Goal: Task Accomplishment & Management: Use online tool/utility

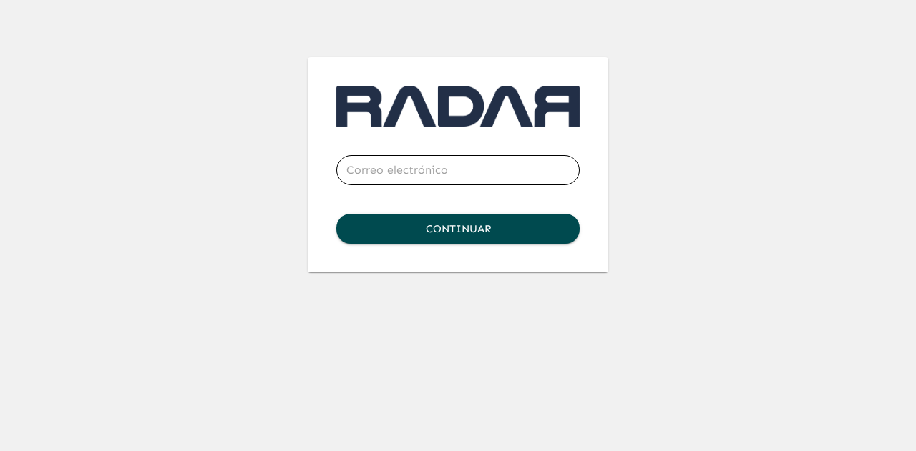
click at [442, 166] on input "email" at bounding box center [457, 170] width 243 height 40
type input "[EMAIL_ADDRESS][DOMAIN_NAME]"
click at [440, 231] on button "Continuar" at bounding box center [457, 229] width 243 height 30
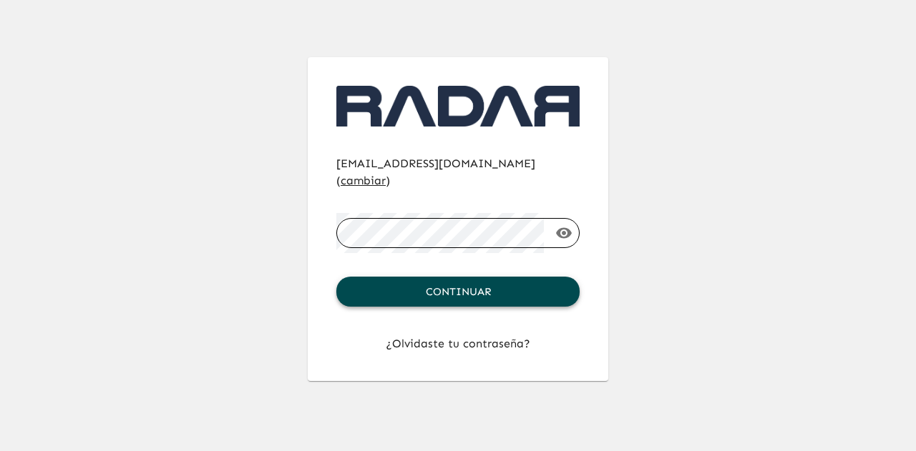
click at [440, 277] on button "Continuar" at bounding box center [457, 292] width 243 height 30
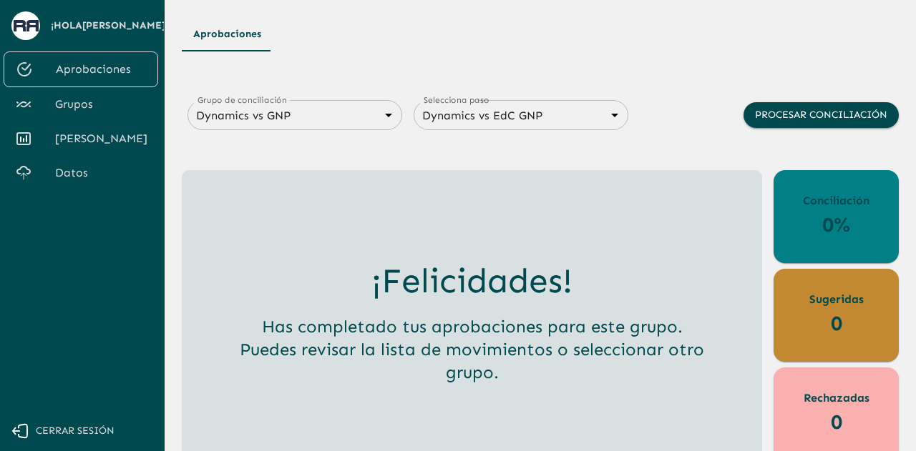
click at [376, 122] on body "Se están procesando los movimientos. Algunas acciones permanecerán deshabilitad…" at bounding box center [458, 225] width 916 height 451
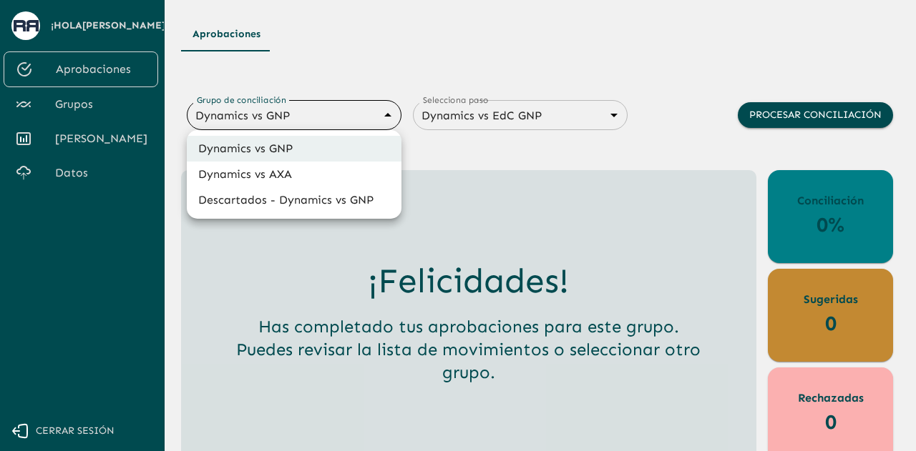
click at [281, 176] on li "Dynamics vs AXA" at bounding box center [294, 175] width 215 height 26
type input "688d0fb445366dcf85fc95f2"
type input "688d222080ad215155b0dc6c"
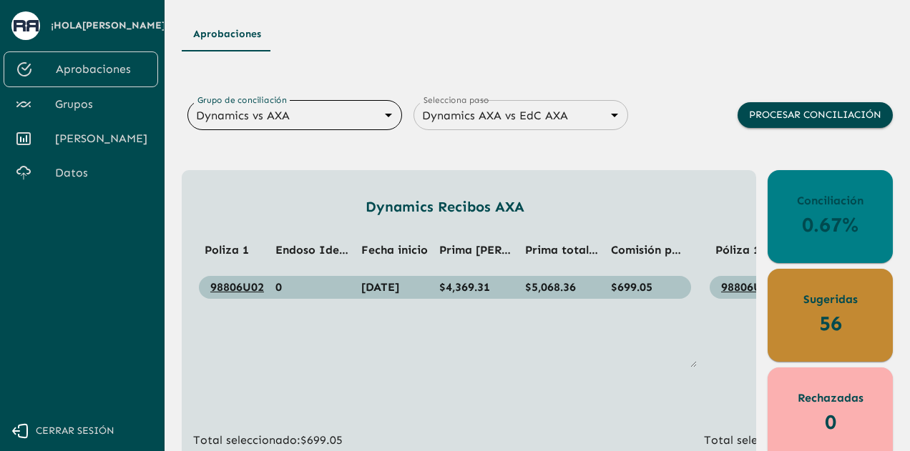
click at [94, 149] on link "[PERSON_NAME]" at bounding box center [81, 139] width 154 height 34
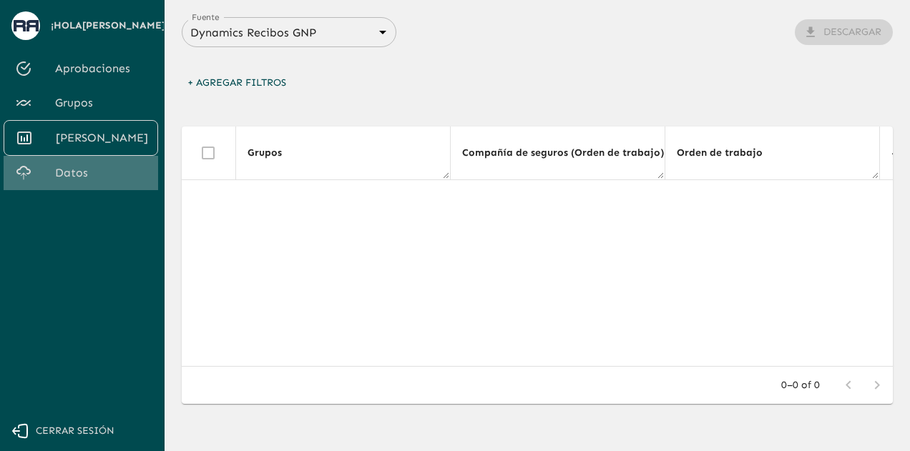
click at [73, 165] on span "Datos" at bounding box center [101, 173] width 92 height 17
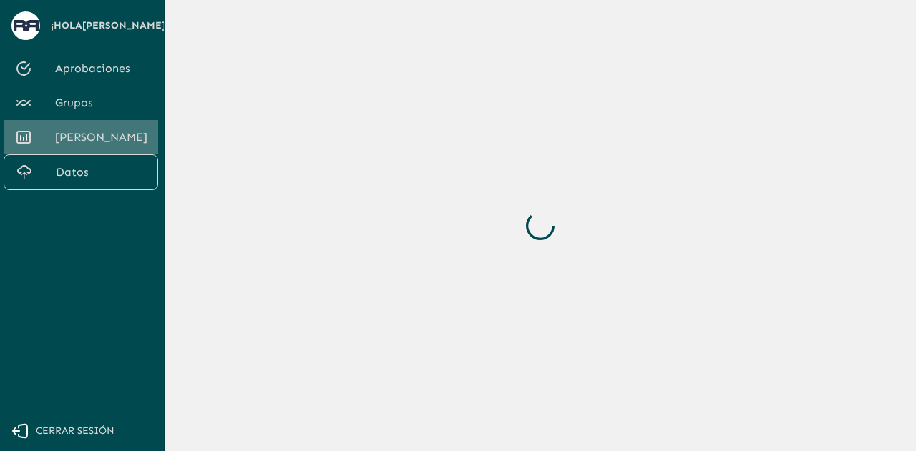
click at [73, 142] on span "[PERSON_NAME]" at bounding box center [101, 137] width 92 height 17
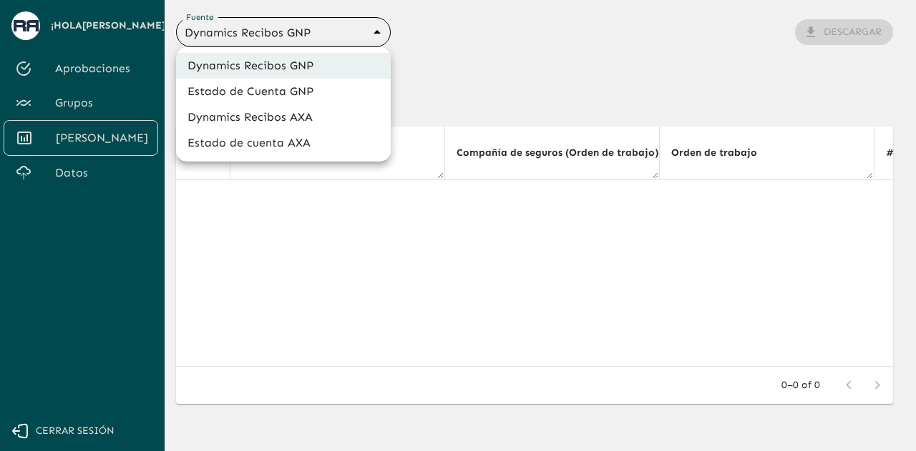
click at [362, 32] on body "Se están procesando los movimientos. Algunas acciones permanecerán deshabilitad…" at bounding box center [458, 225] width 916 height 451
click at [275, 117] on li "Dynamics Recibos AXA" at bounding box center [283, 117] width 215 height 26
type input "689ccc8777b9e7089e38df0f"
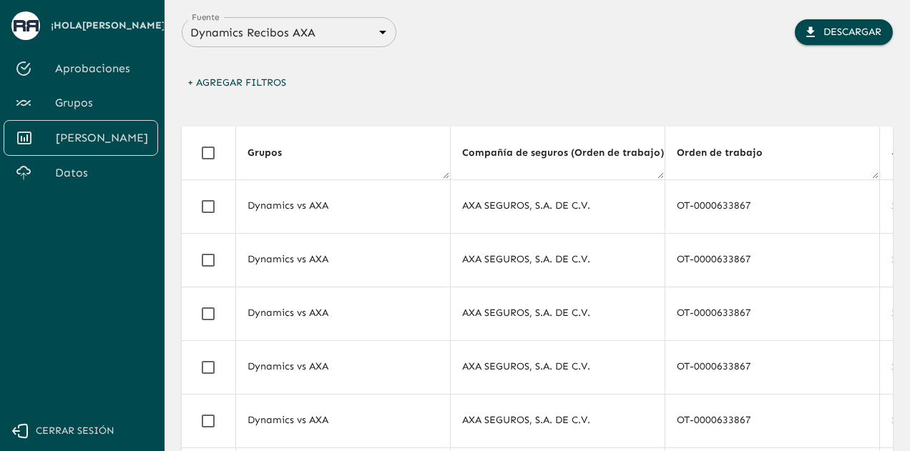
click at [239, 79] on button "+ Agregar Filtros" at bounding box center [237, 83] width 110 height 26
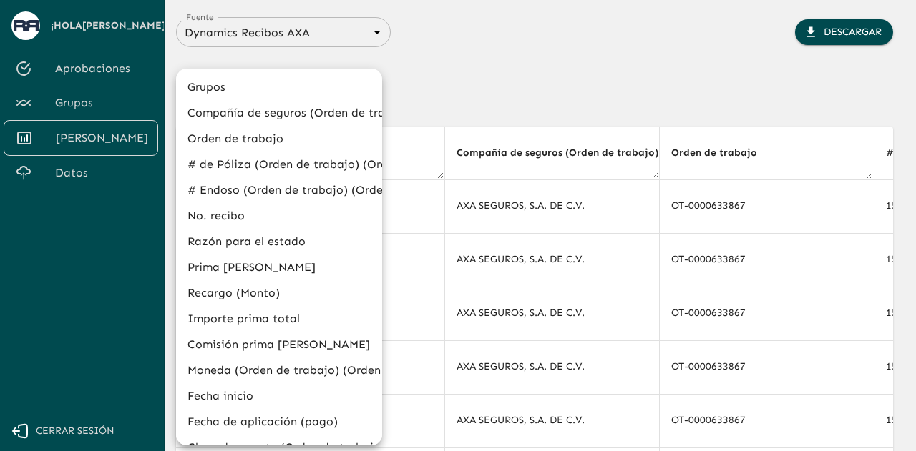
click at [451, 97] on div at bounding box center [458, 225] width 916 height 451
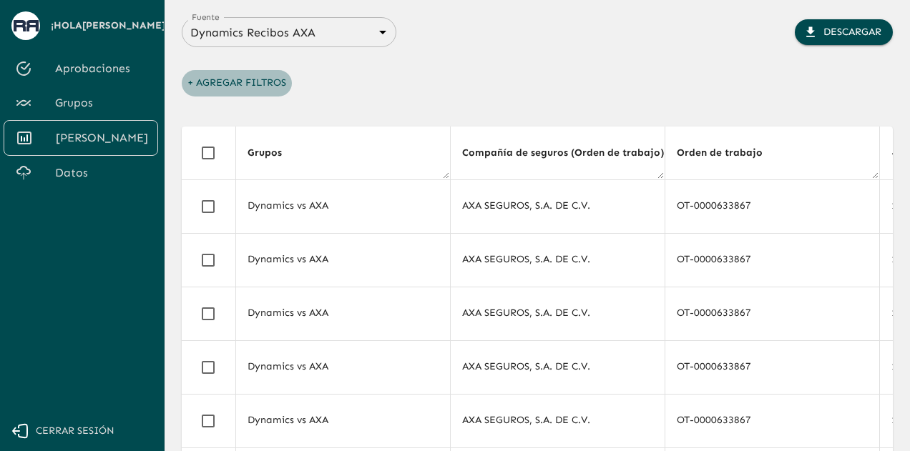
click at [231, 79] on button "+ Agregar Filtros" at bounding box center [237, 83] width 110 height 26
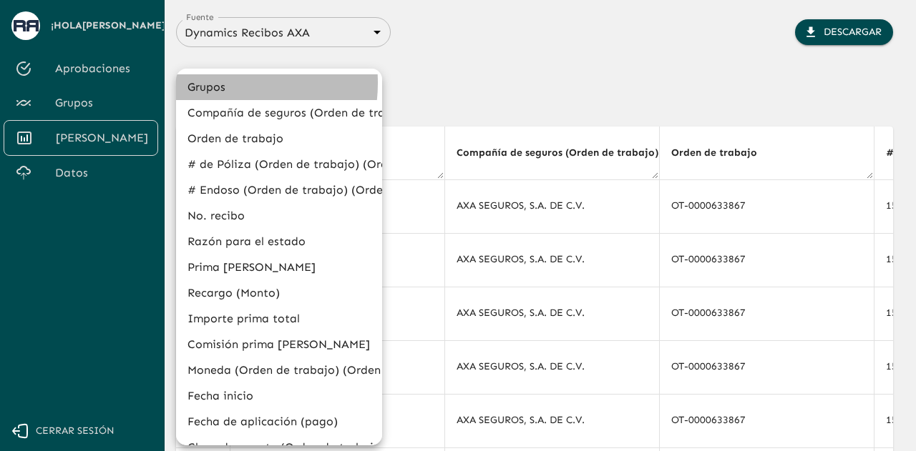
click at [212, 83] on li "Grupos" at bounding box center [279, 87] width 206 height 26
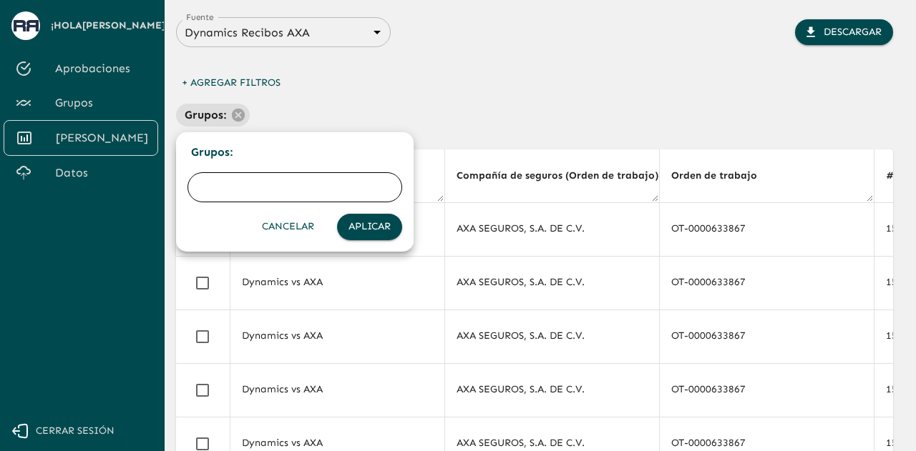
click at [352, 84] on div at bounding box center [458, 225] width 916 height 451
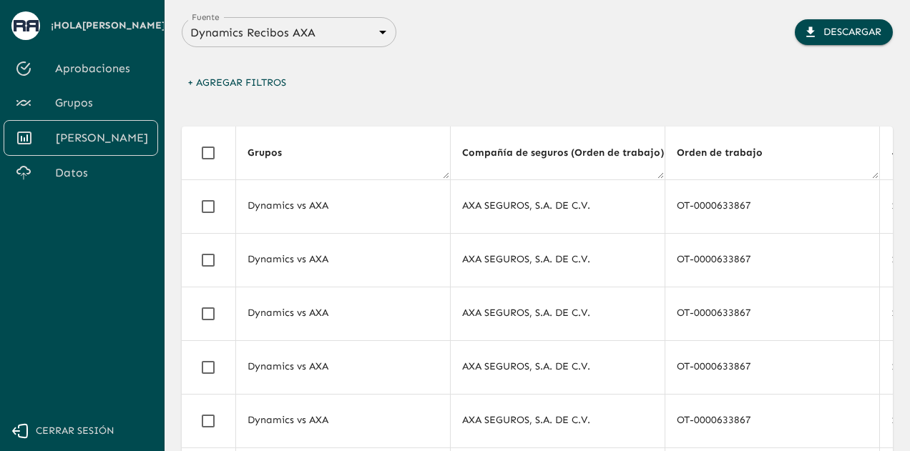
click at [254, 86] on button "+ Agregar Filtros" at bounding box center [237, 83] width 110 height 26
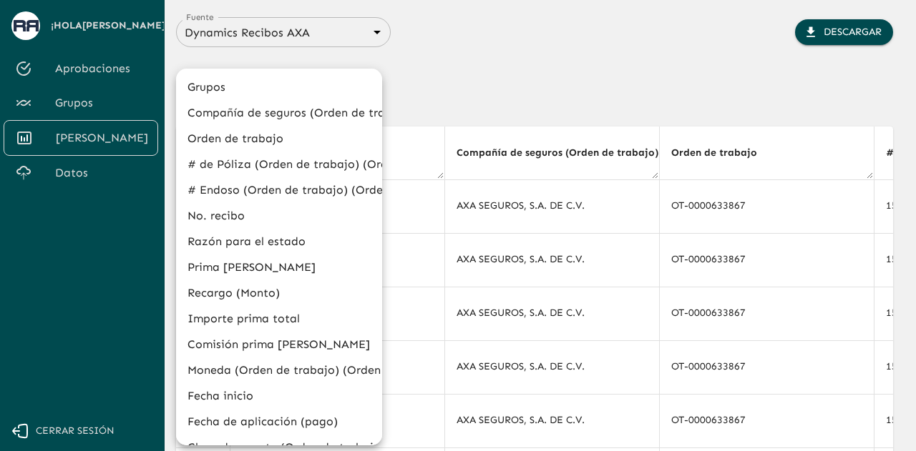
click at [99, 97] on div at bounding box center [458, 225] width 916 height 451
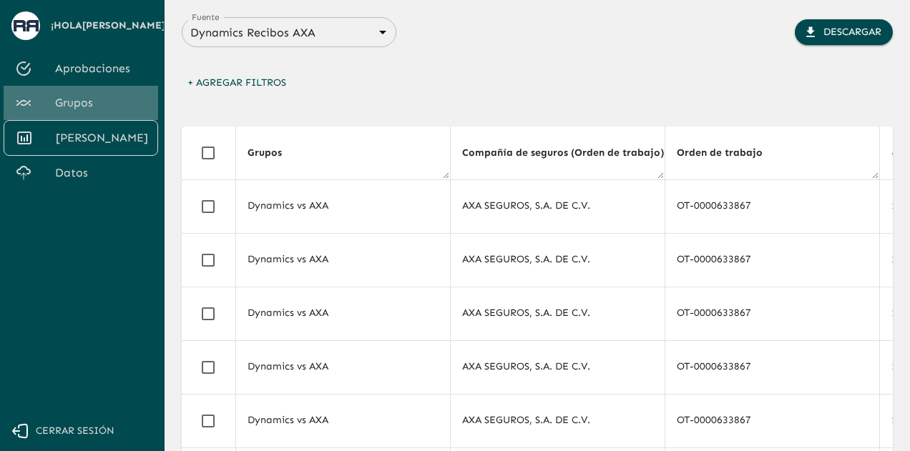
click at [83, 102] on span "Grupos" at bounding box center [101, 102] width 92 height 17
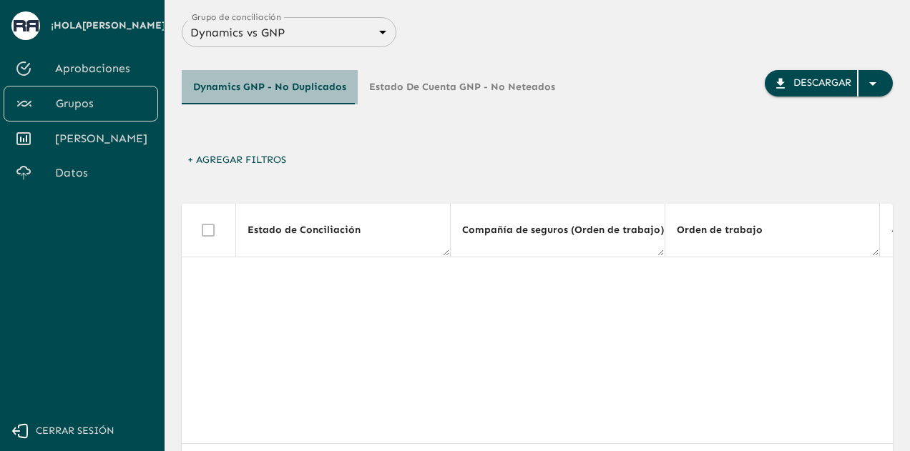
click at [323, 82] on button "Dynamics GNP - No Duplicados" at bounding box center [270, 87] width 176 height 34
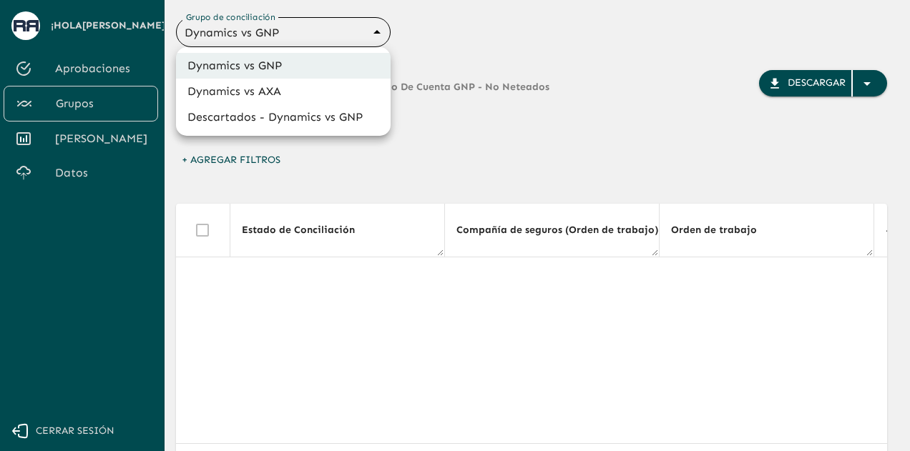
click at [379, 34] on body "Se están procesando los movimientos. Algunas acciones permanecerán deshabilitad…" at bounding box center [455, 225] width 910 height 451
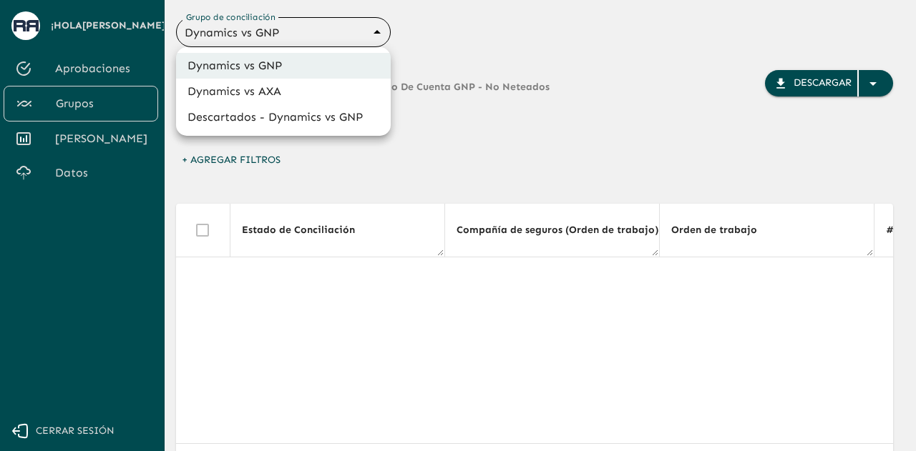
click at [303, 88] on li "Dynamics vs AXA" at bounding box center [283, 92] width 215 height 26
type input "688d0fb445366dcf85fc95f2"
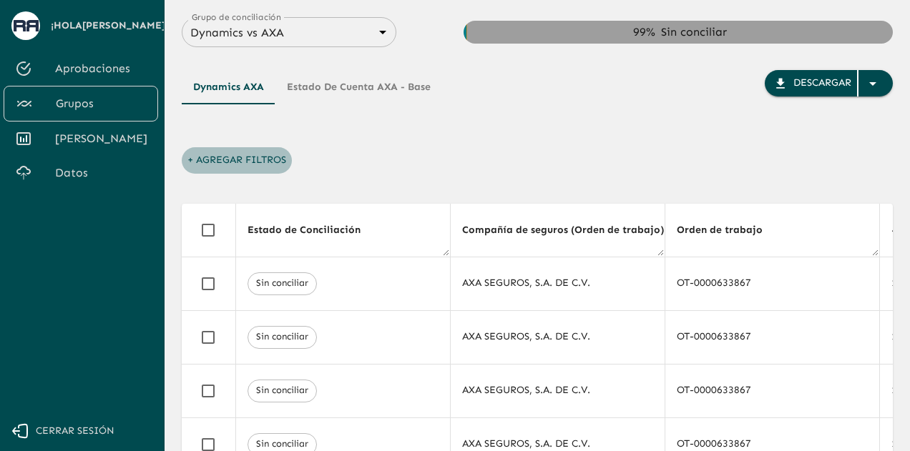
click at [248, 164] on button "+ Agregar Filtros" at bounding box center [237, 160] width 110 height 26
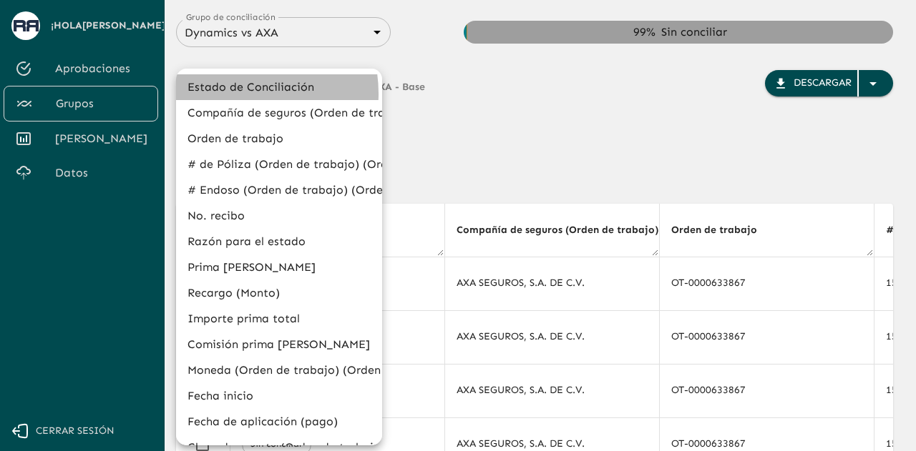
click at [232, 94] on li "Estado de Conciliación" at bounding box center [279, 87] width 206 height 26
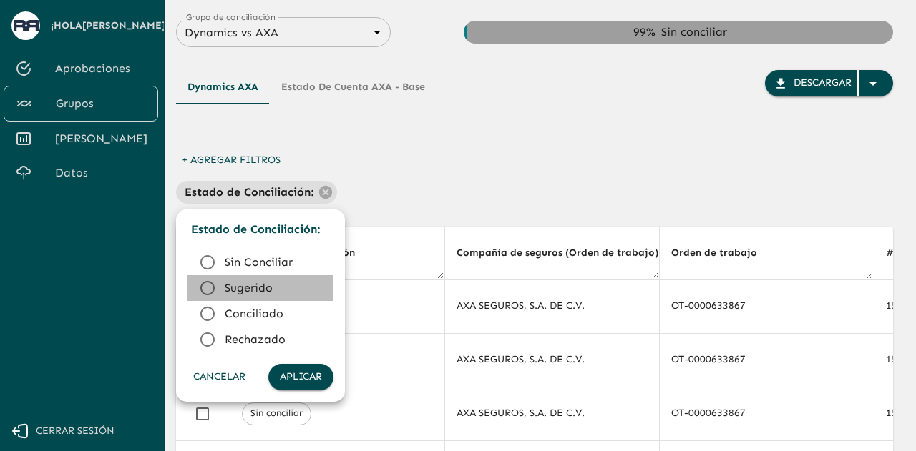
click at [210, 283] on icon at bounding box center [207, 288] width 14 height 14
click at [303, 388] on button "Aplicar" at bounding box center [300, 377] width 65 height 26
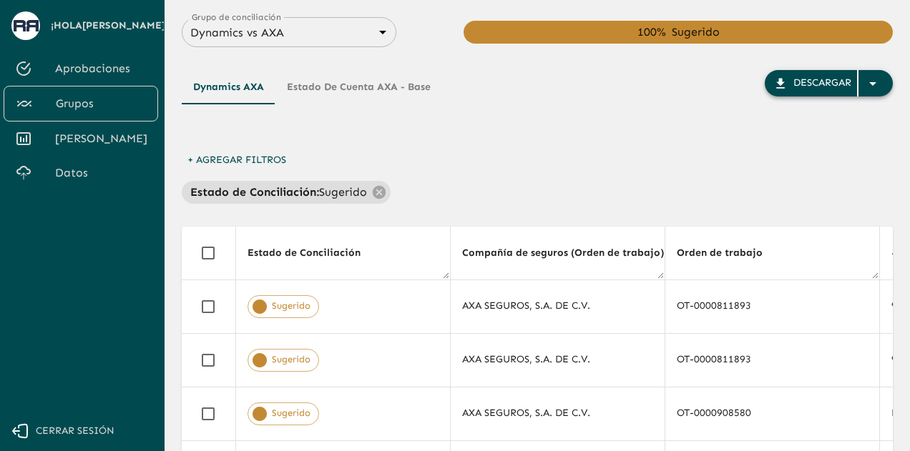
click at [878, 84] on icon "button" at bounding box center [872, 83] width 17 height 17
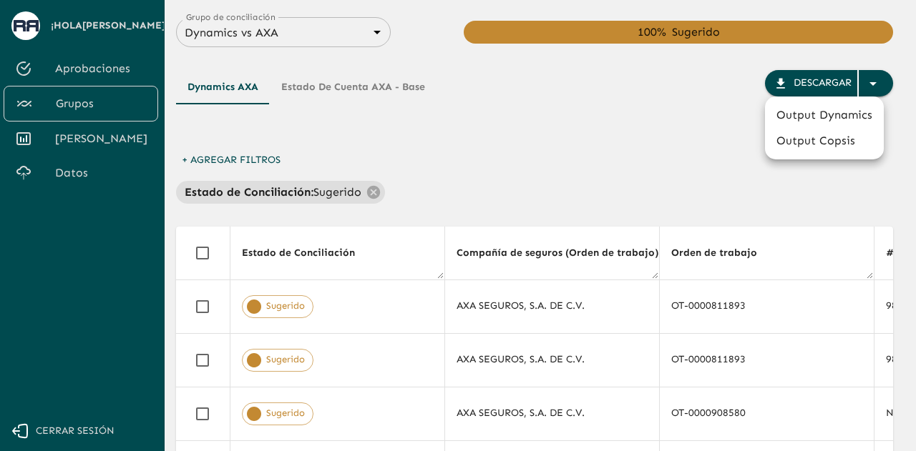
click at [747, 202] on div at bounding box center [458, 225] width 916 height 451
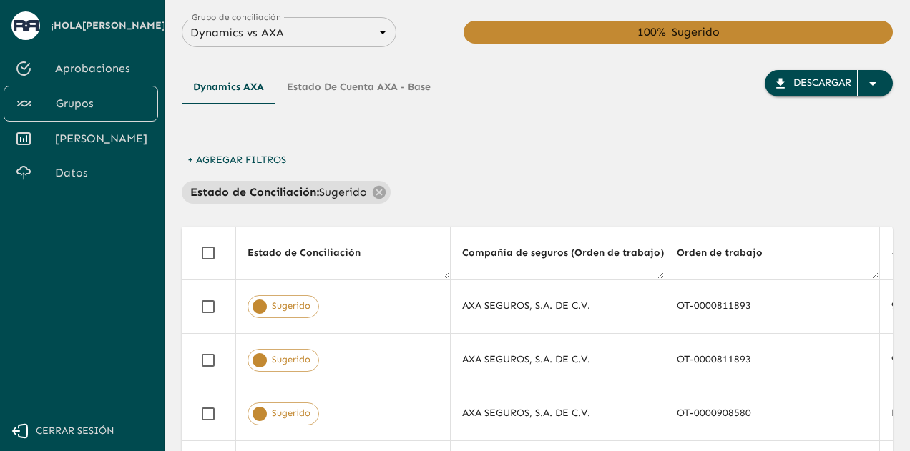
click at [865, 127] on div "Dynamics AXA Estado de cuenta AXA - Base Descargar" at bounding box center [537, 108] width 711 height 77
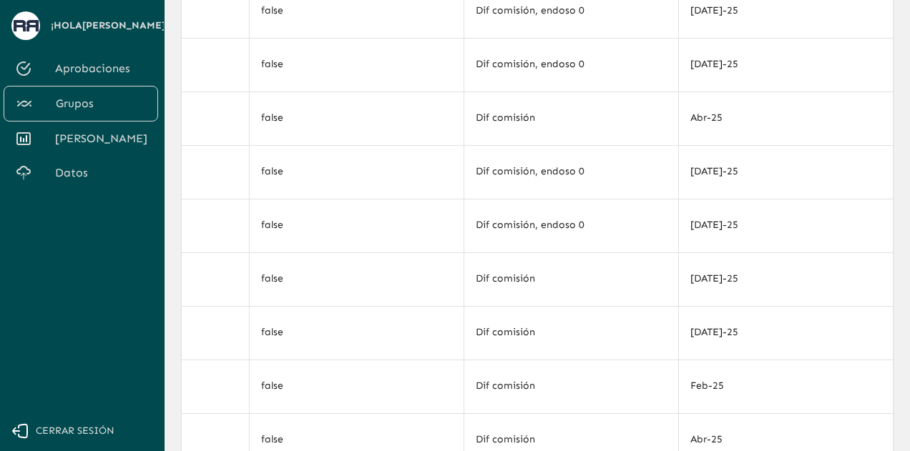
scroll to position [376, 0]
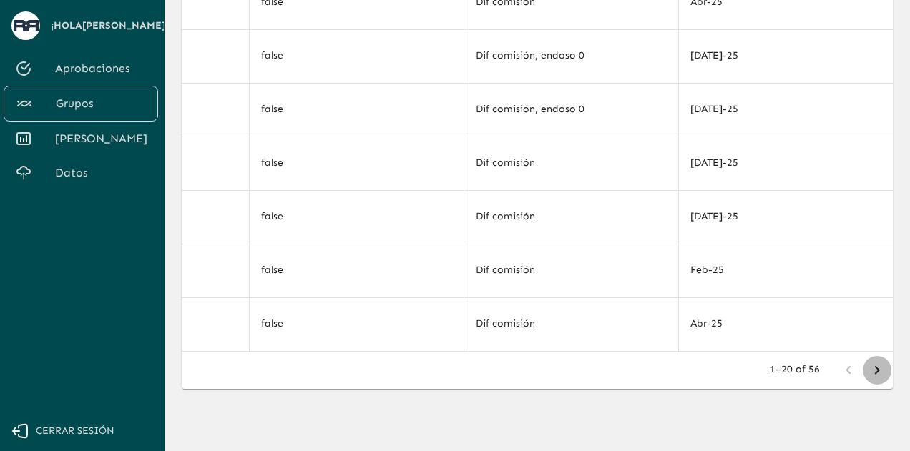
click at [890, 371] on button "Go to next page" at bounding box center [877, 370] width 29 height 29
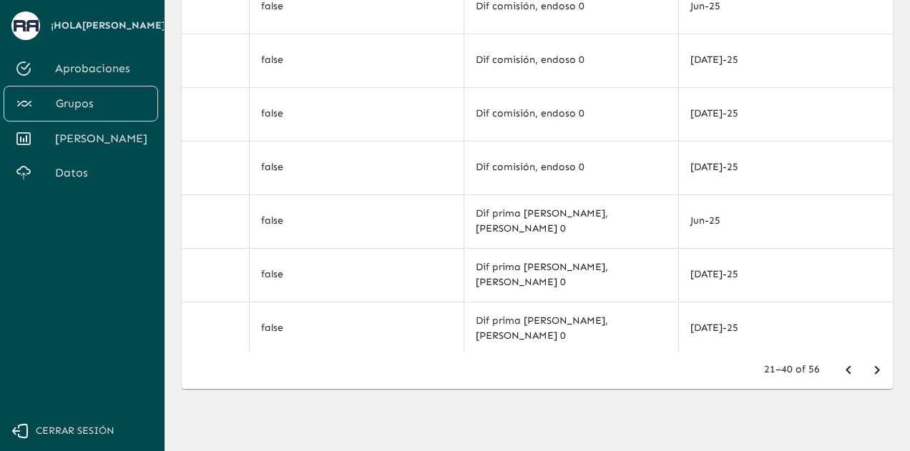
scroll to position [627, 7067]
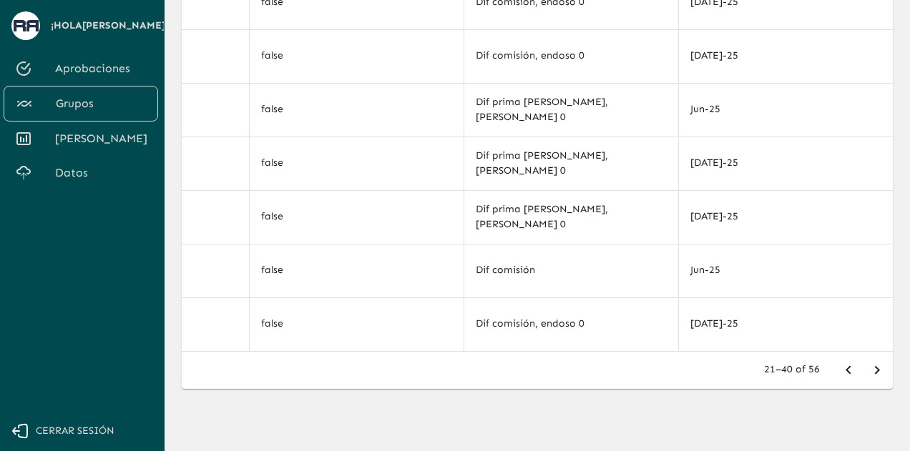
drag, startPoint x: 376, startPoint y: 201, endPoint x: 345, endPoint y: 420, distance: 221.1
click at [345, 420] on div "Dynamics AXA Estado de cuenta AXA - Base Descargar + Agregar Filtros Estado de …" at bounding box center [537, 62] width 711 height 780
